Goal: Transaction & Acquisition: Purchase product/service

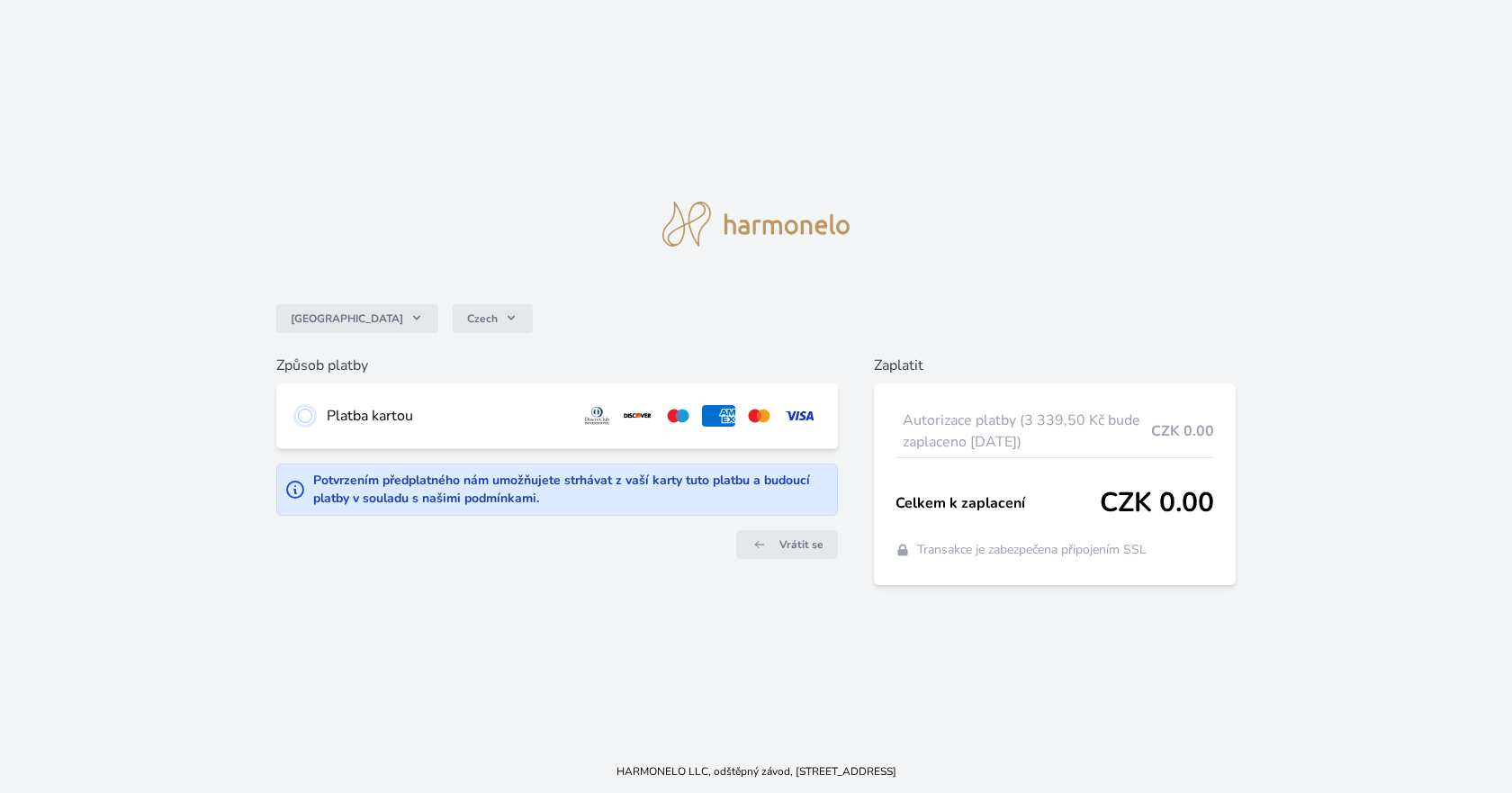
click at [305, 413] on input "radio" at bounding box center [305, 415] width 14 height 14
radio input "true"
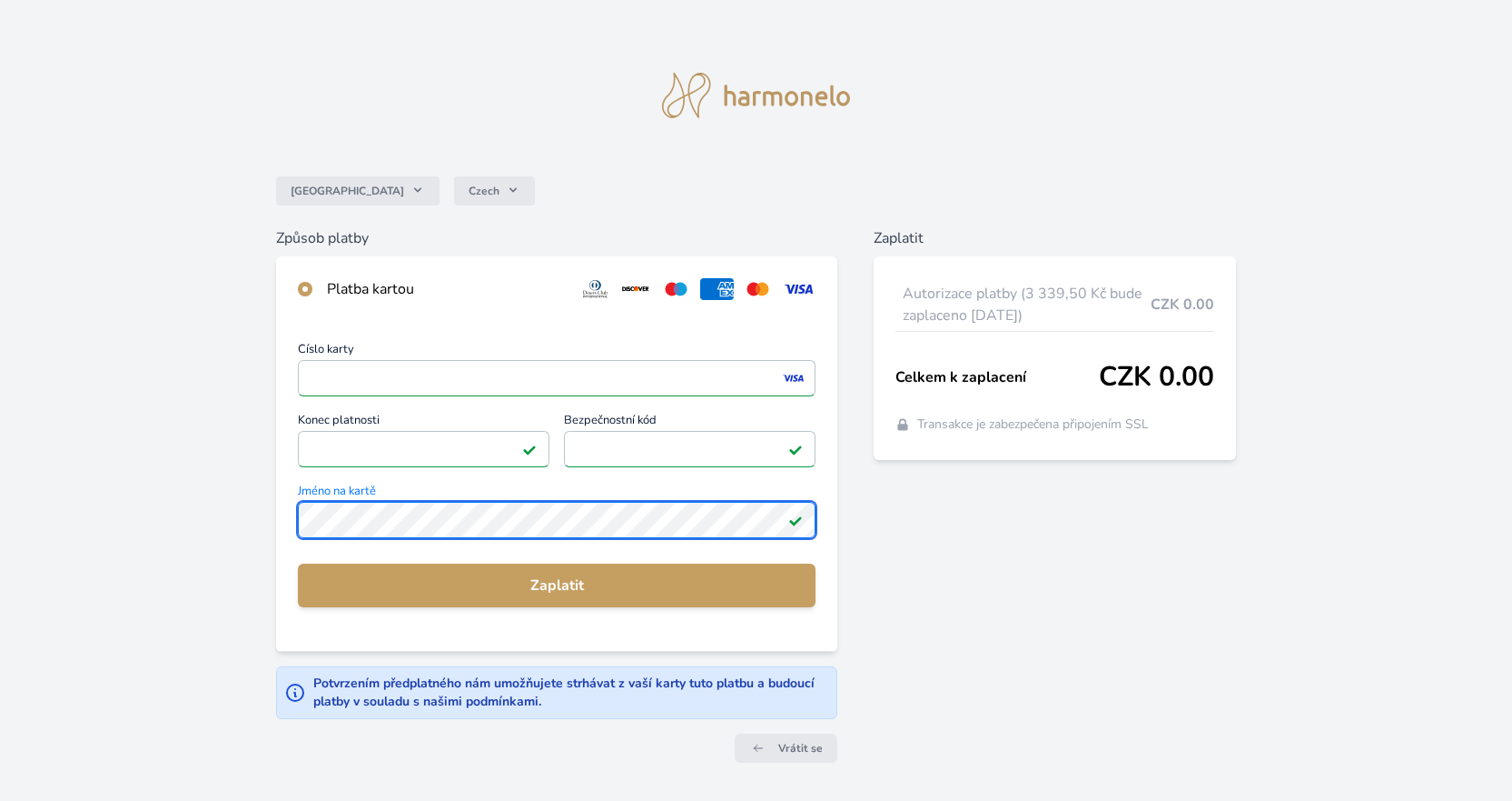
click at [257, 512] on div "Česko Czech Způsob platby Platba kartou Číslo karty <p>Your browser does not su…" at bounding box center [756, 407] width 1512 height 814
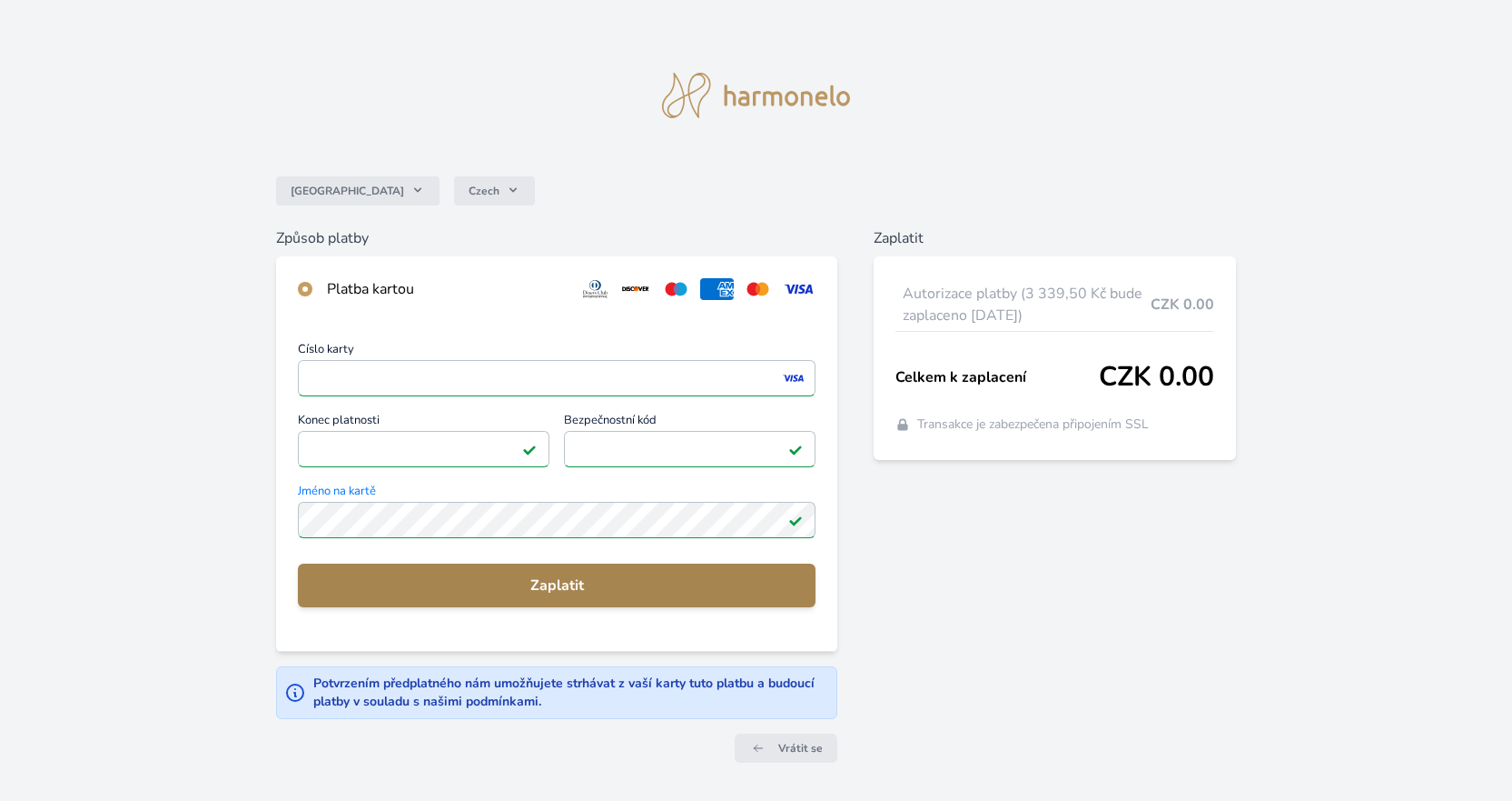
click at [570, 583] on span "Zaplatit" at bounding box center [556, 585] width 489 height 22
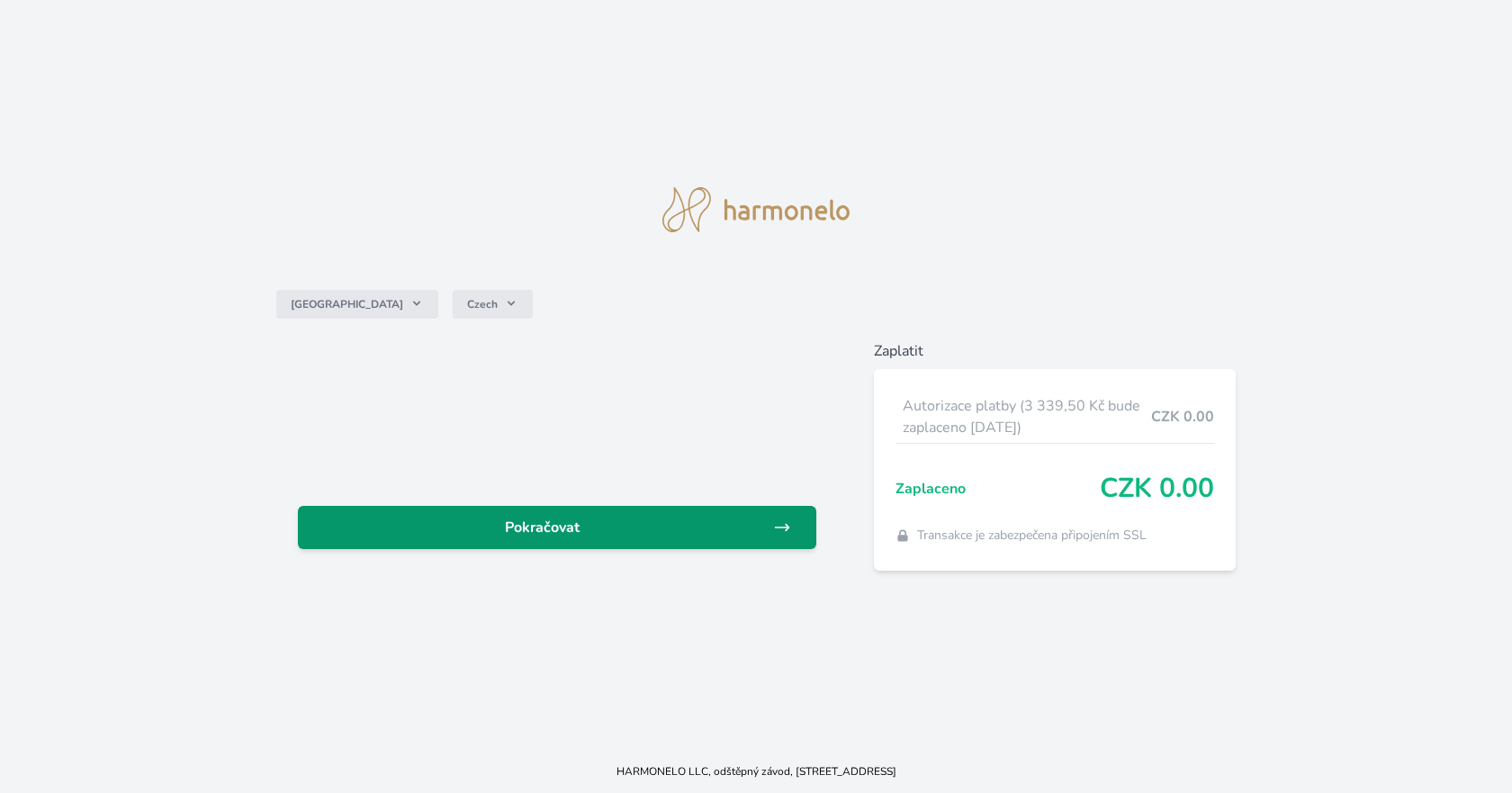
click at [585, 528] on span "Pokračovat" at bounding box center [542, 527] width 461 height 22
